Goal: Obtain resource: Download file/media

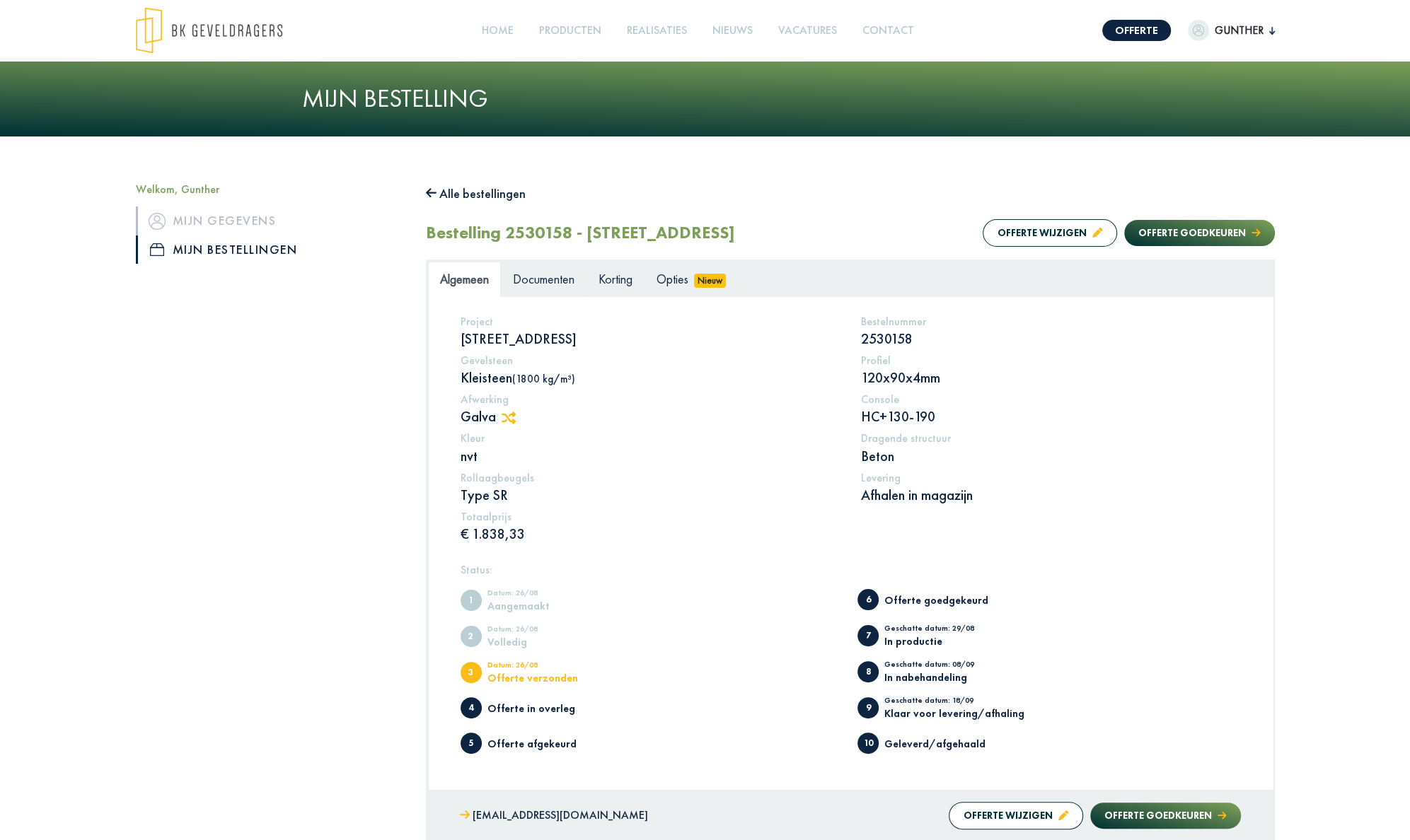
click at [555, 280] on span "Documenten" at bounding box center [544, 279] width 61 height 16
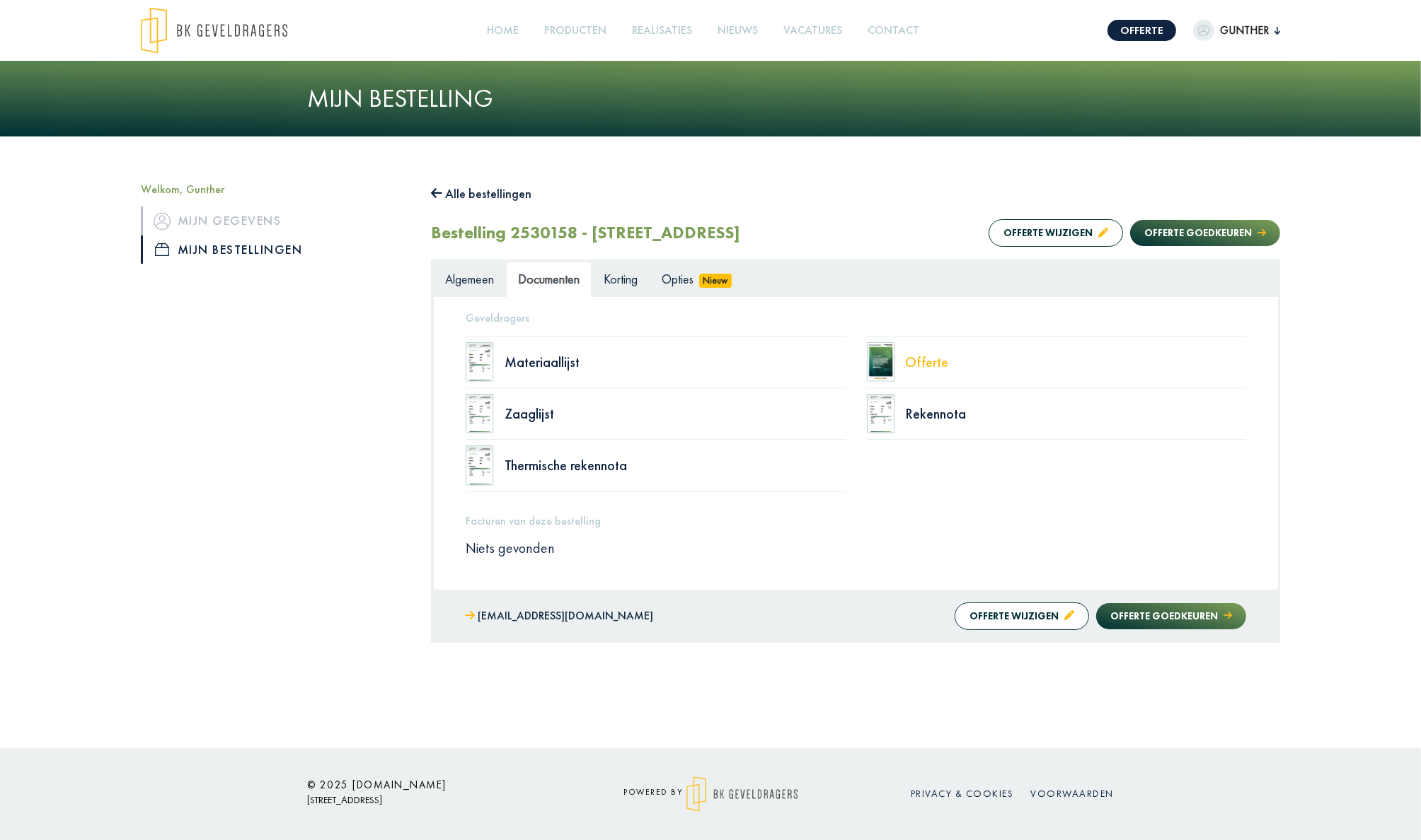
click at [932, 362] on div "Offerte" at bounding box center [1076, 362] width 341 height 14
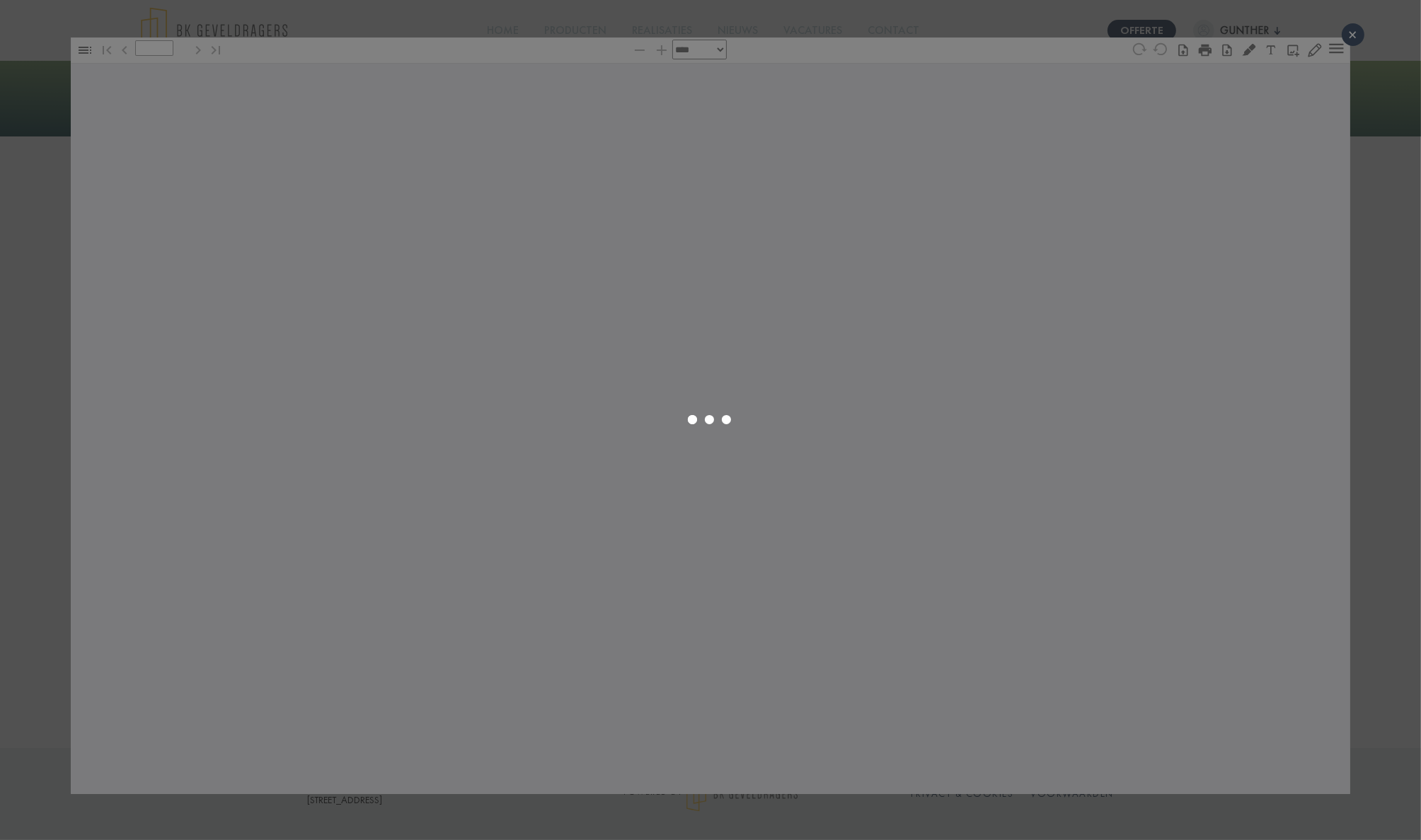
type input "*"
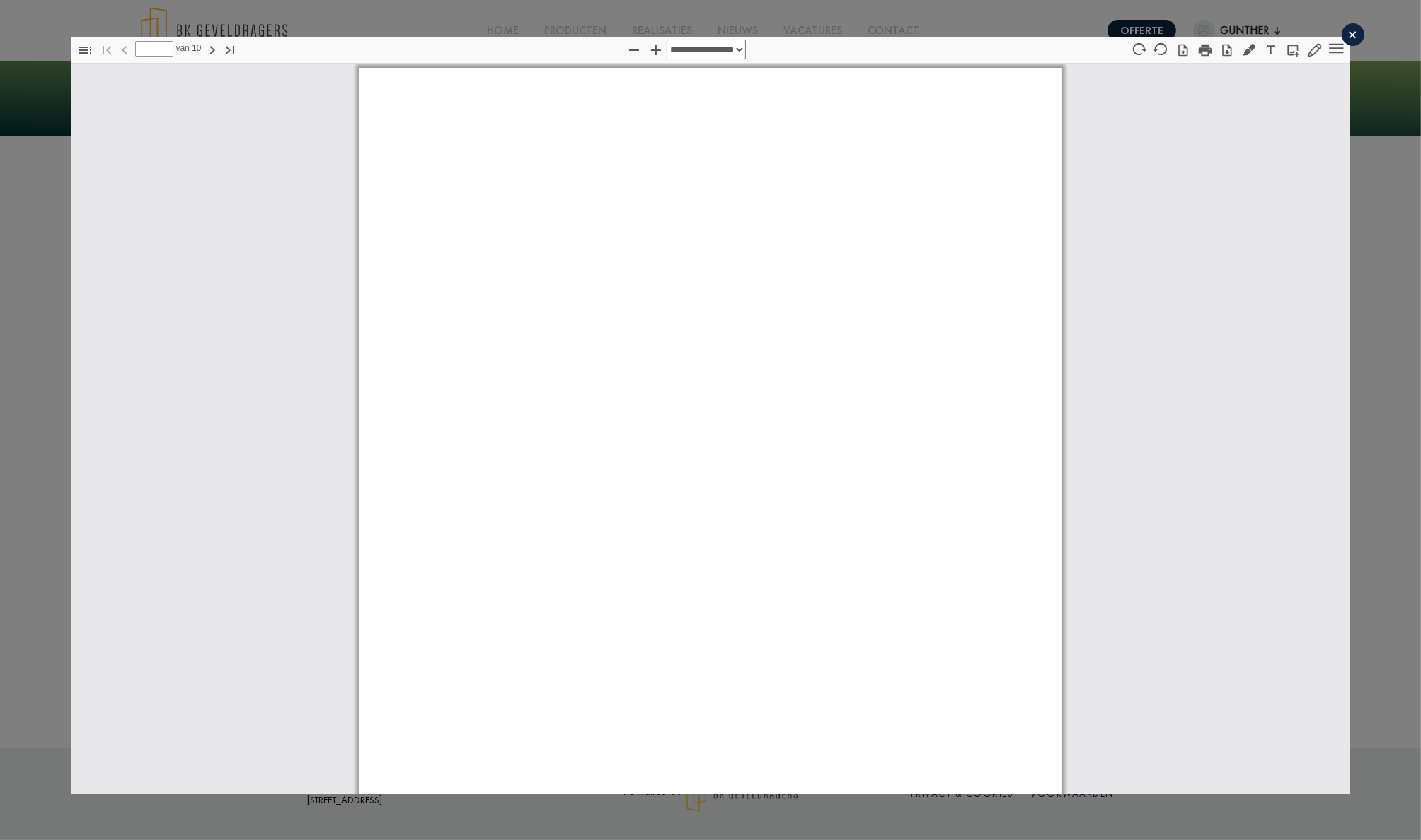
scroll to position [7, 0]
select select "****"
click at [1219, 53] on icon "button" at bounding box center [1226, 50] width 14 height 14
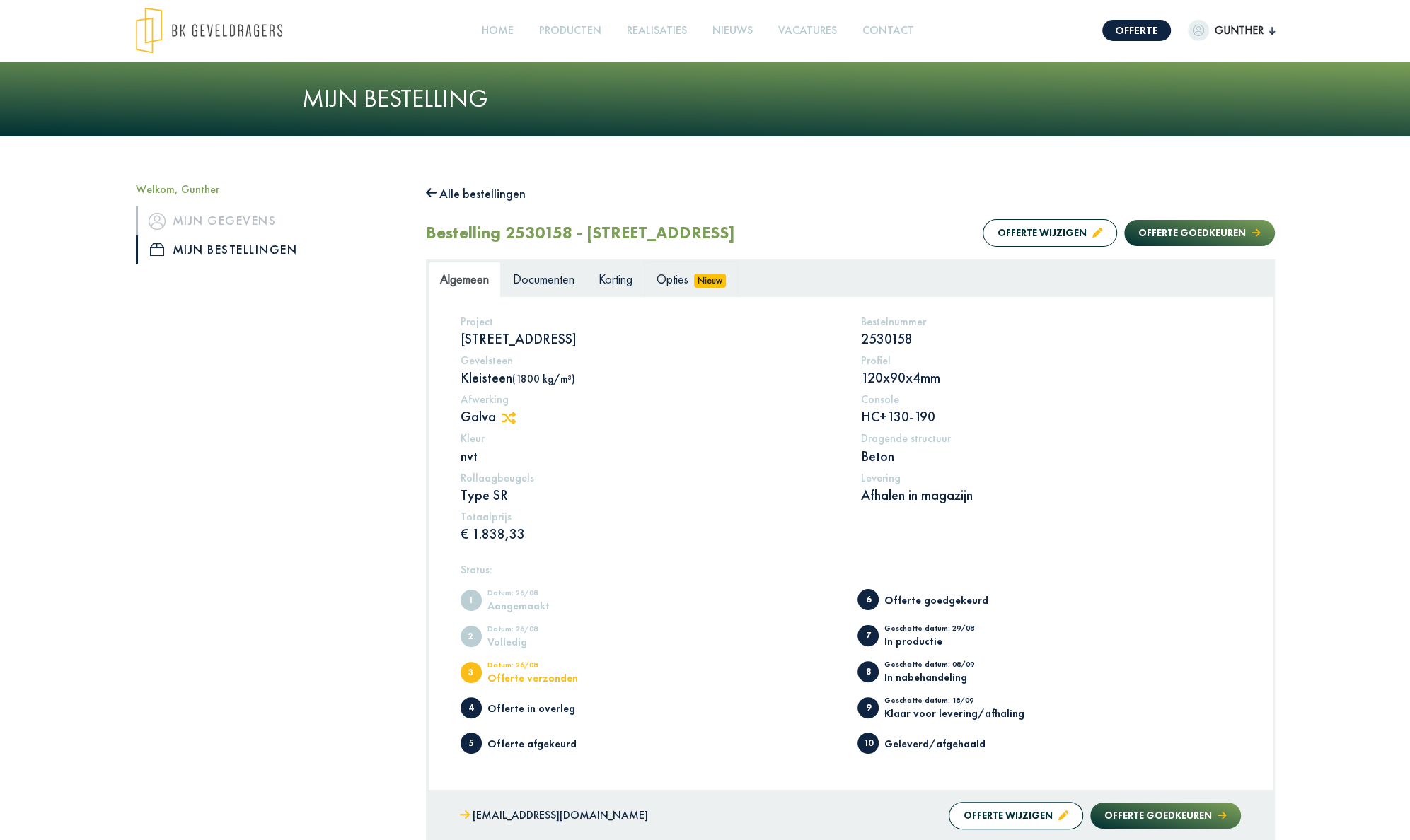
click at [678, 281] on span "Opties" at bounding box center [672, 279] width 32 height 16
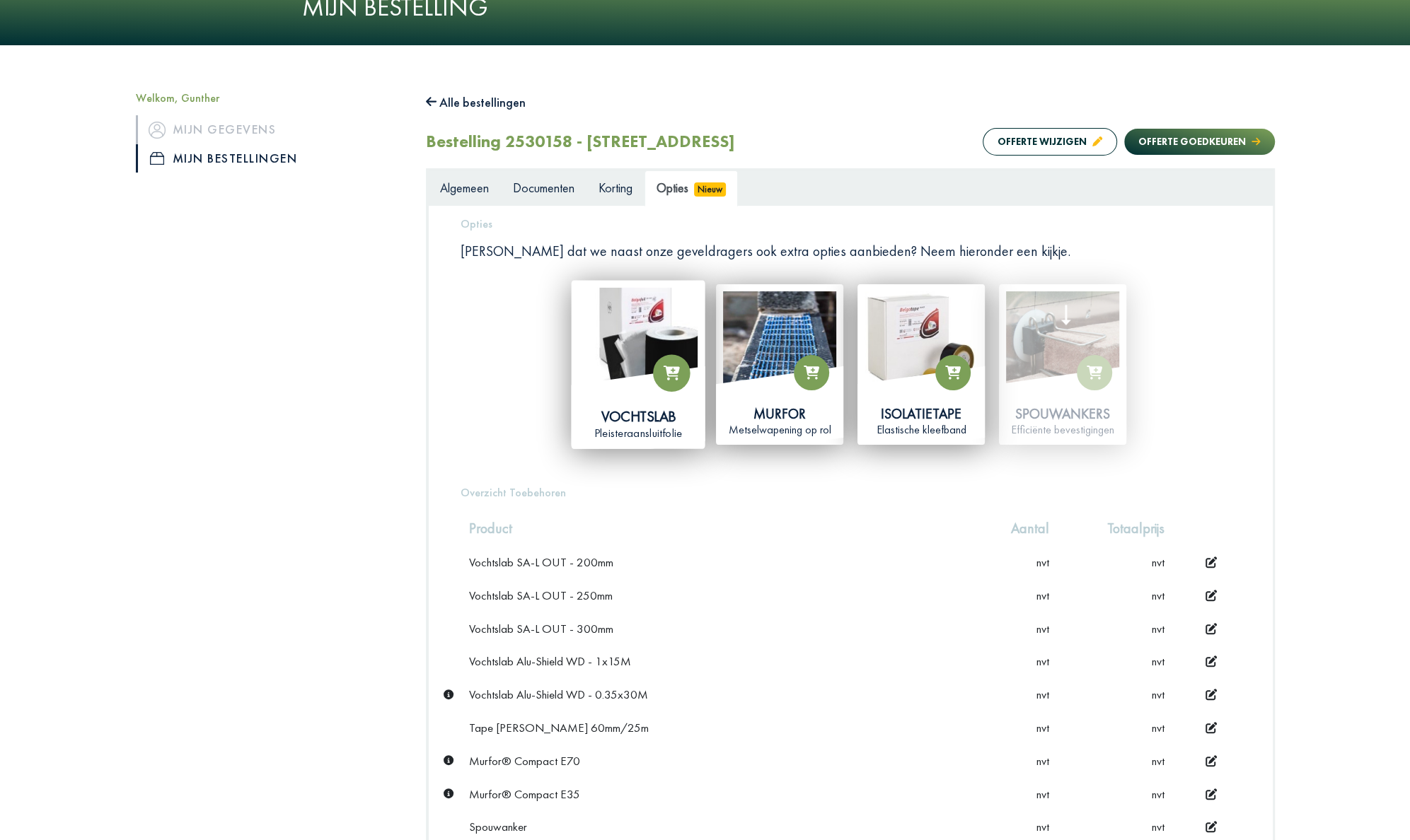
scroll to position [85, 0]
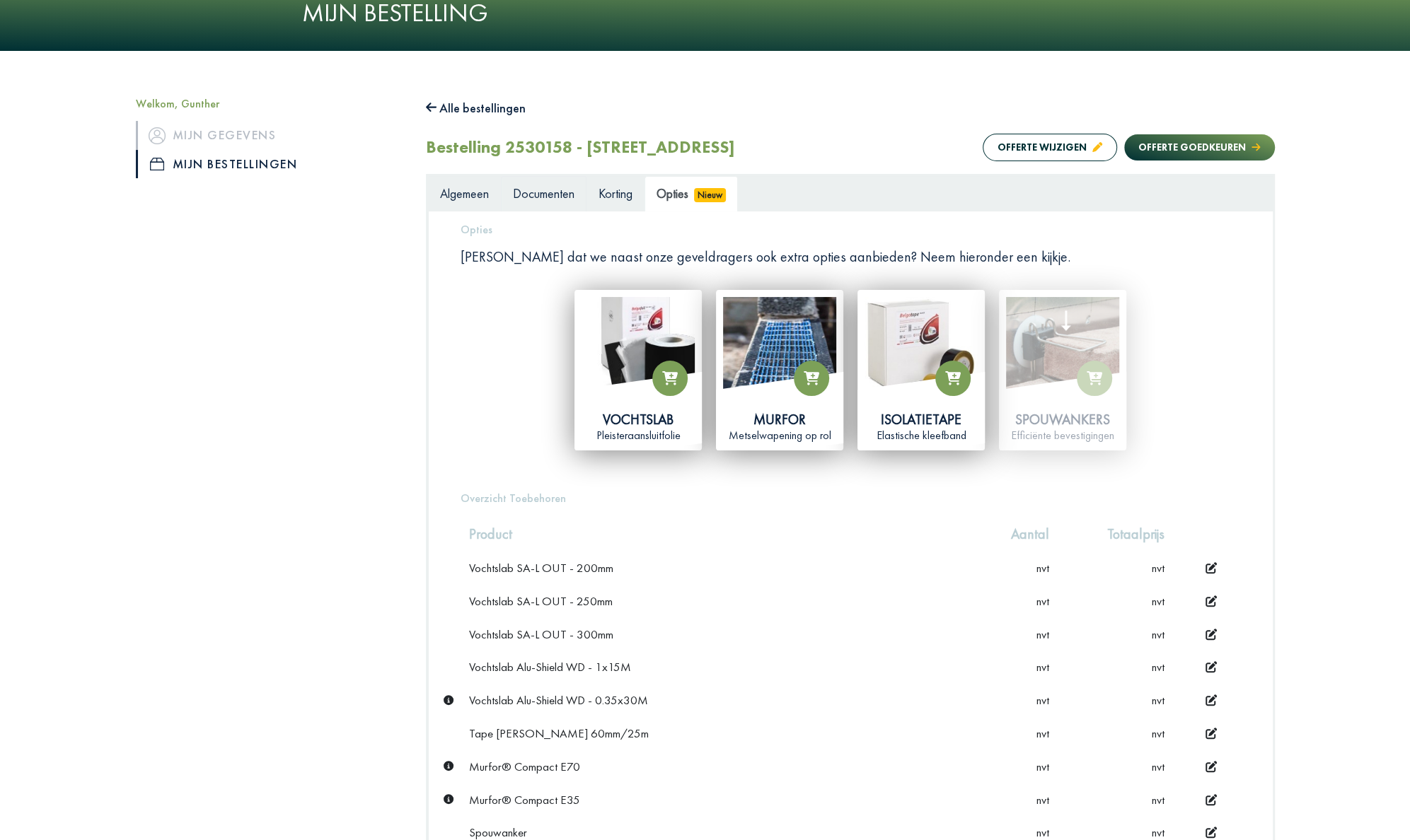
click at [543, 191] on span "Documenten" at bounding box center [544, 193] width 61 height 16
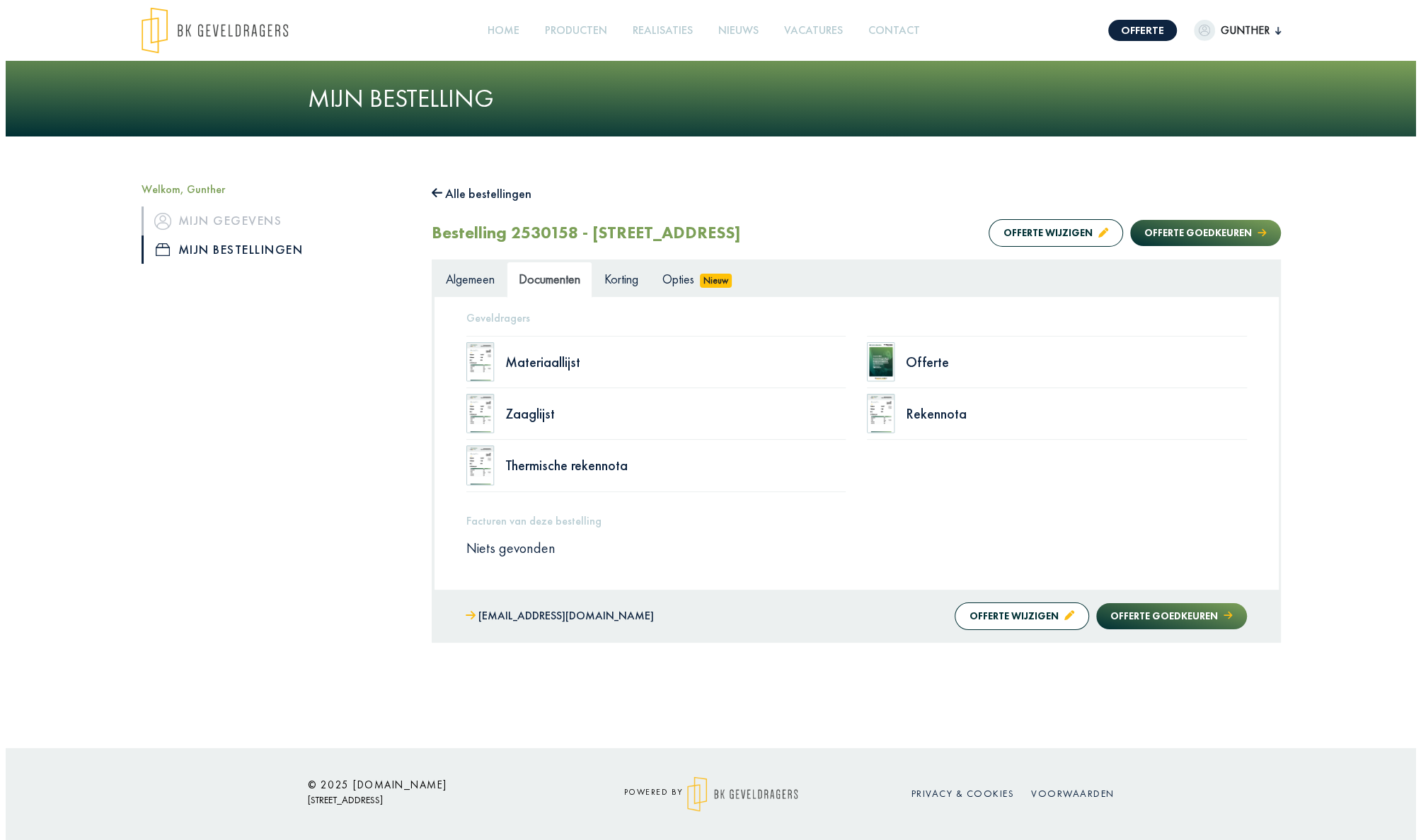
scroll to position [0, 0]
click at [556, 463] on div "Thermische rekennota" at bounding box center [674, 465] width 341 height 14
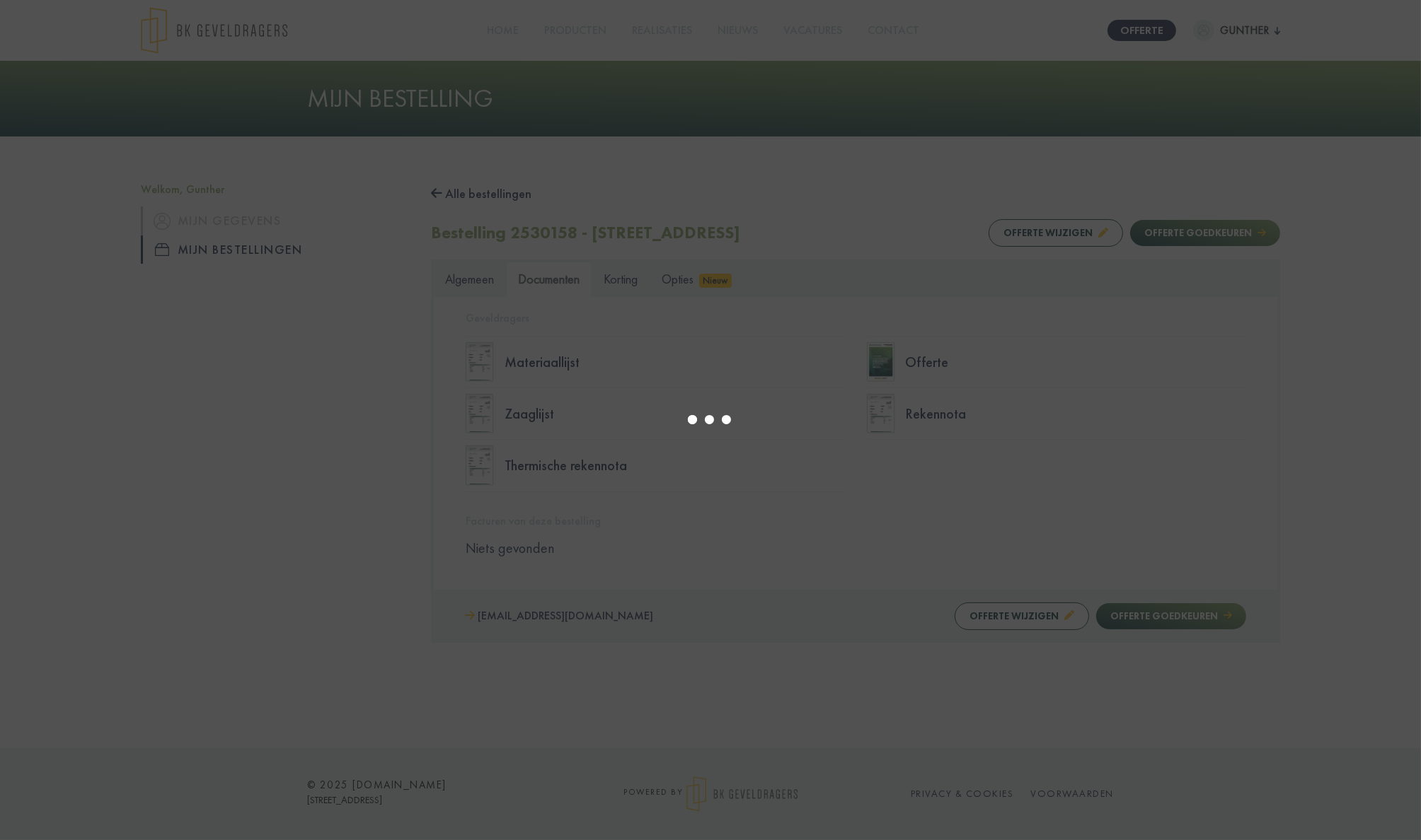
select select "******"
type input "*"
select select "****"
type input "*"
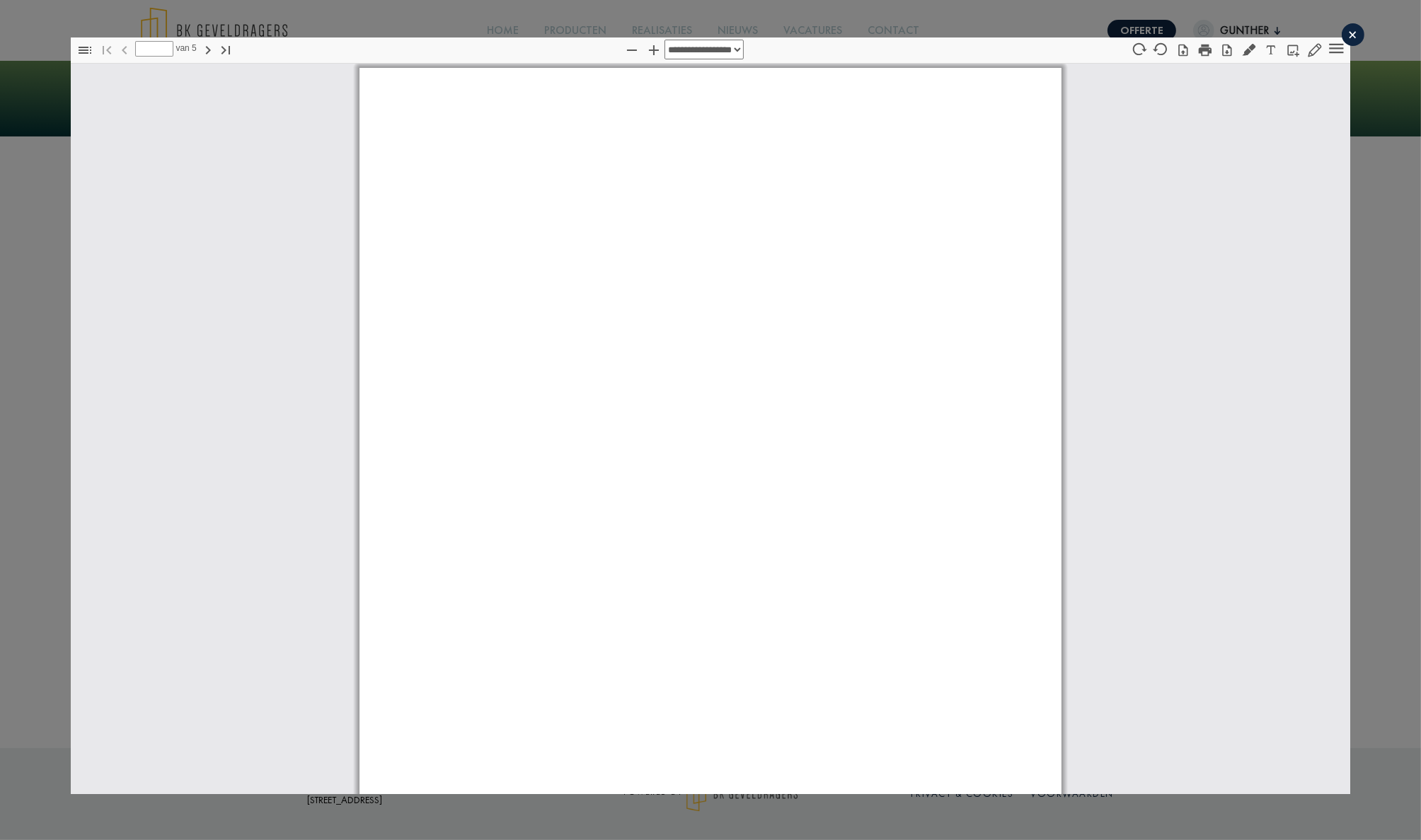
scroll to position [7, 0]
select select "****"
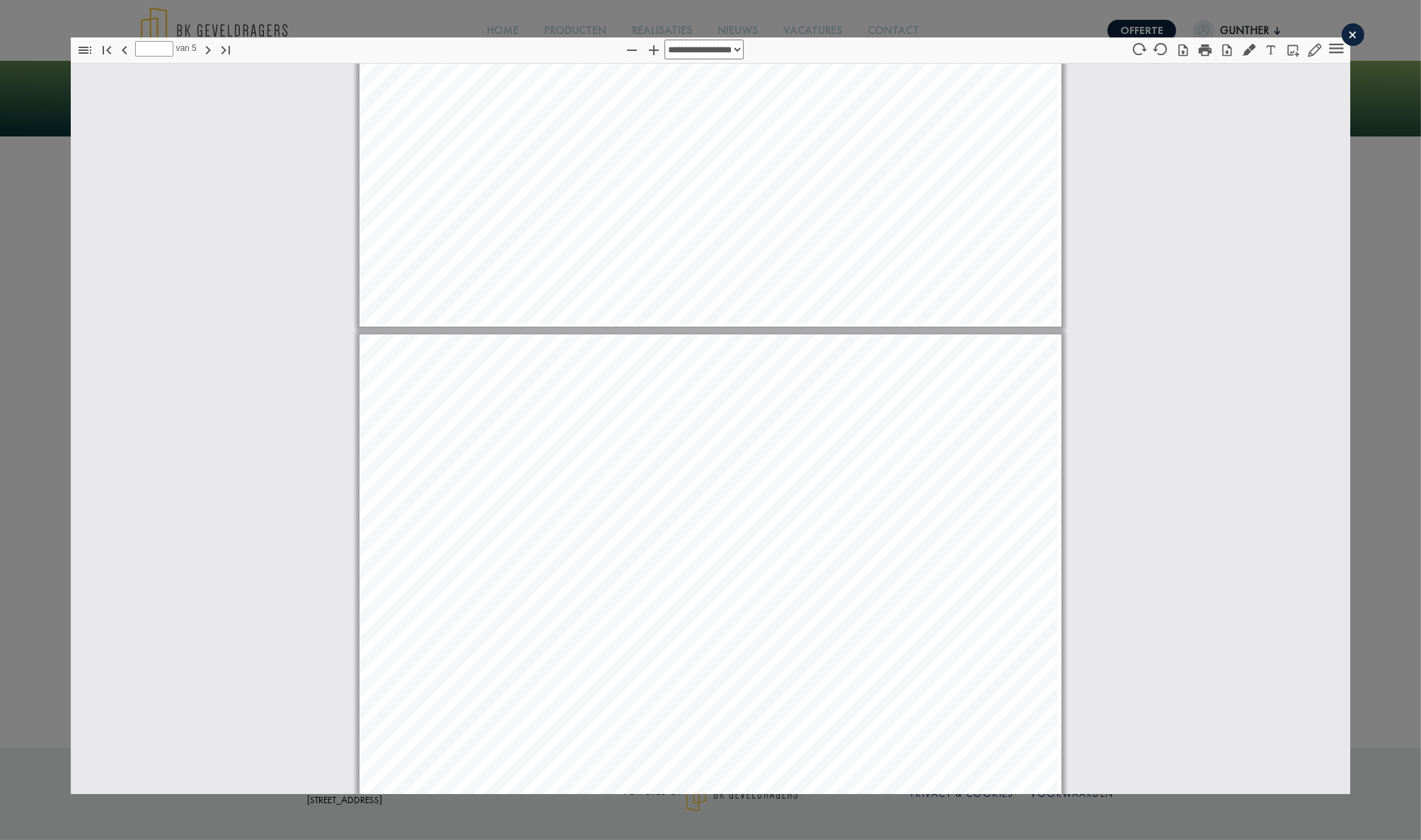
scroll to position [731, 0]
type input "*"
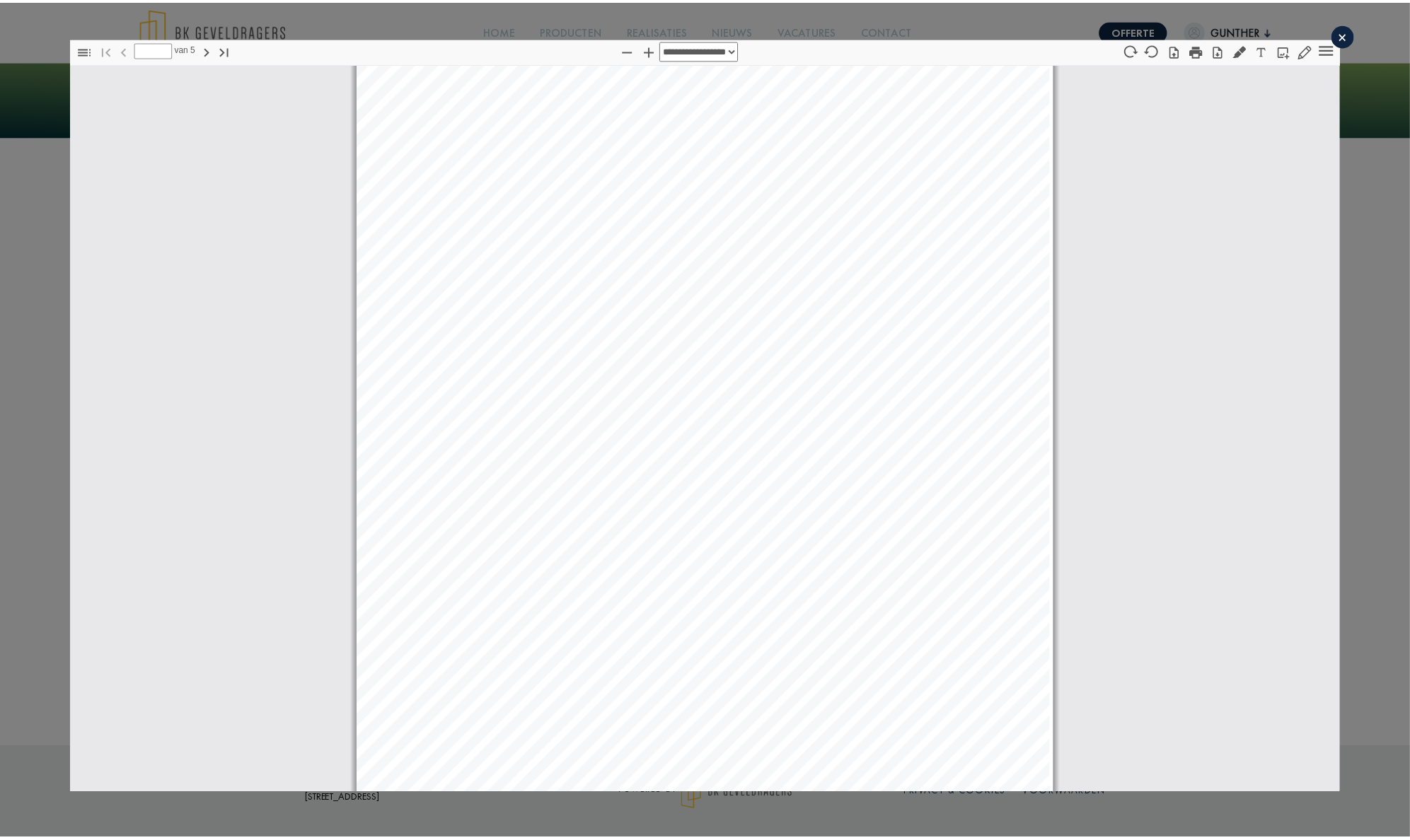
scroll to position [0, 0]
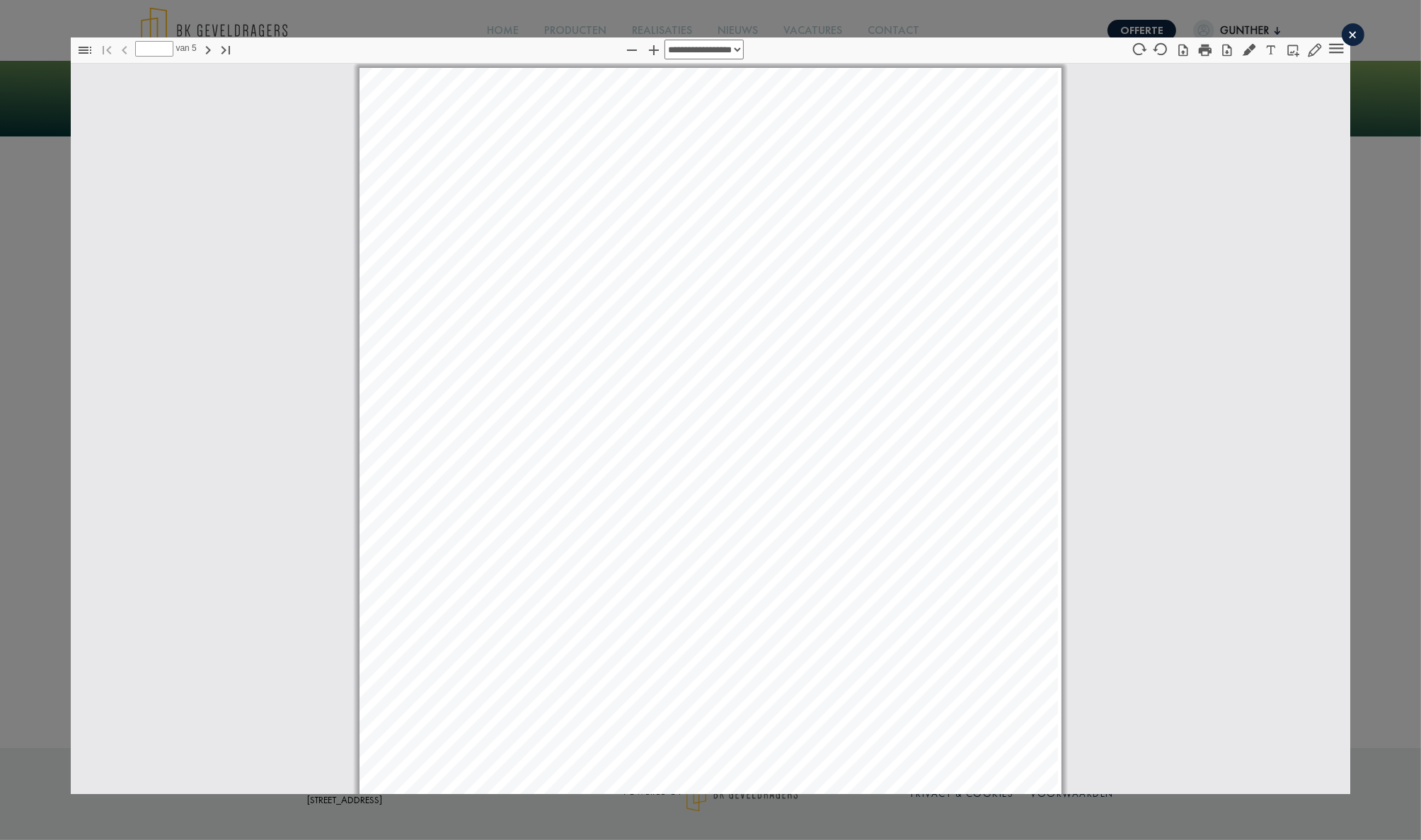
click at [1342, 41] on div "×" at bounding box center [1353, 34] width 22 height 22
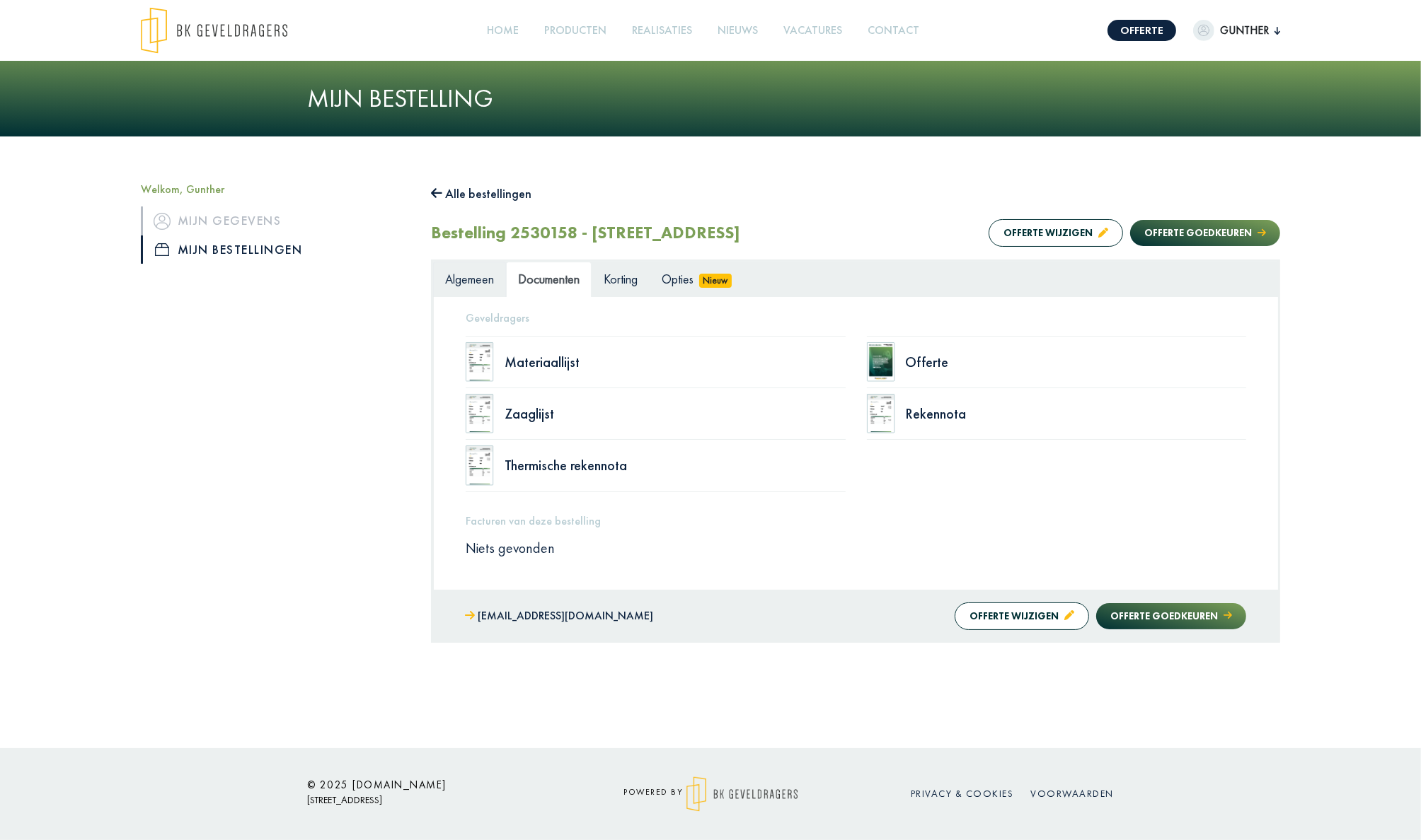
click at [483, 284] on span "Algemeen" at bounding box center [469, 279] width 49 height 16
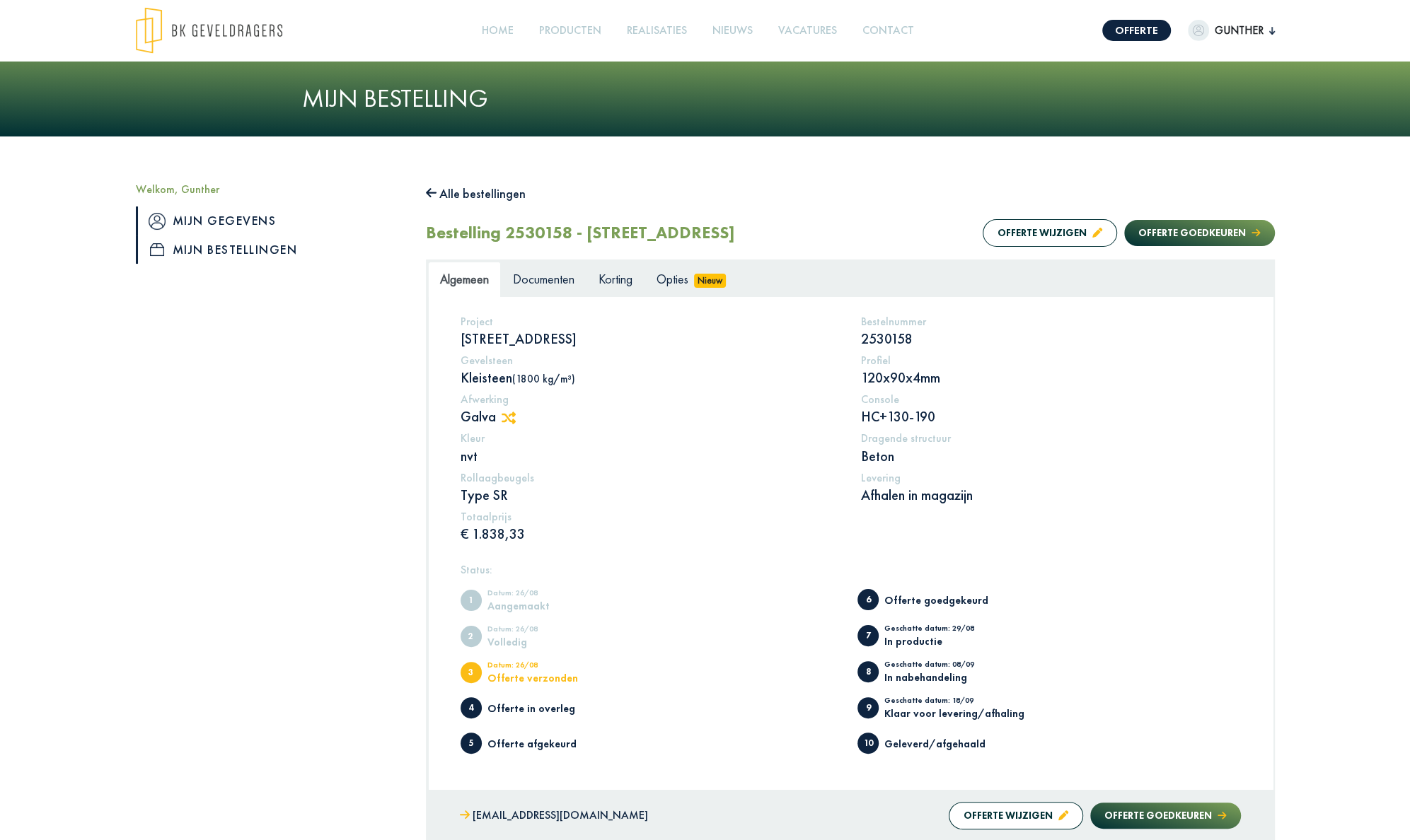
click at [183, 225] on link "Mijn gegevens" at bounding box center [270, 221] width 269 height 28
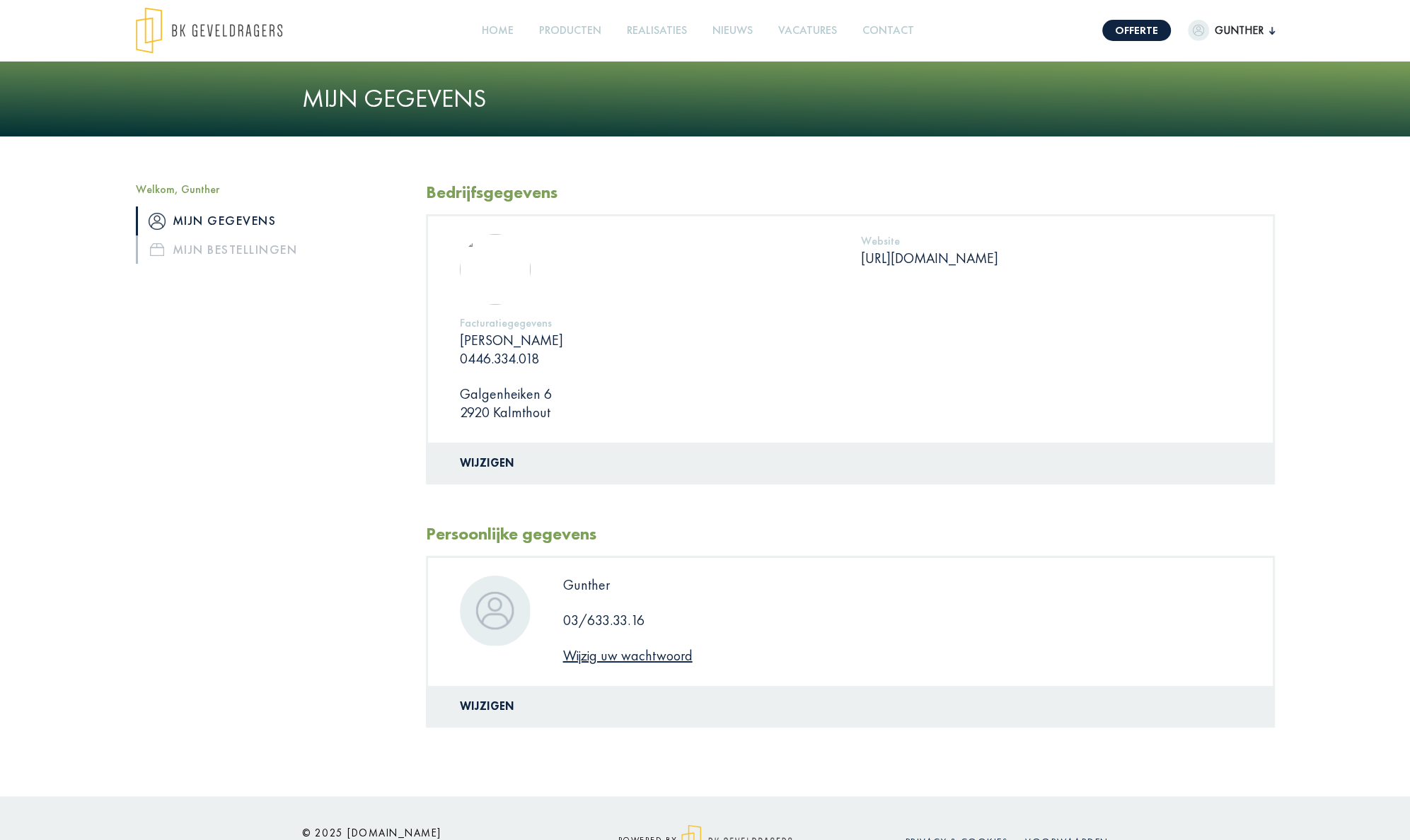
click at [610, 625] on p "03/633.33.16" at bounding box center [753, 620] width 380 height 19
click at [577, 62] on link "HC Hybride Console" at bounding box center [595, 64] width 110 height 15
